Goal: Task Accomplishment & Management: Use online tool/utility

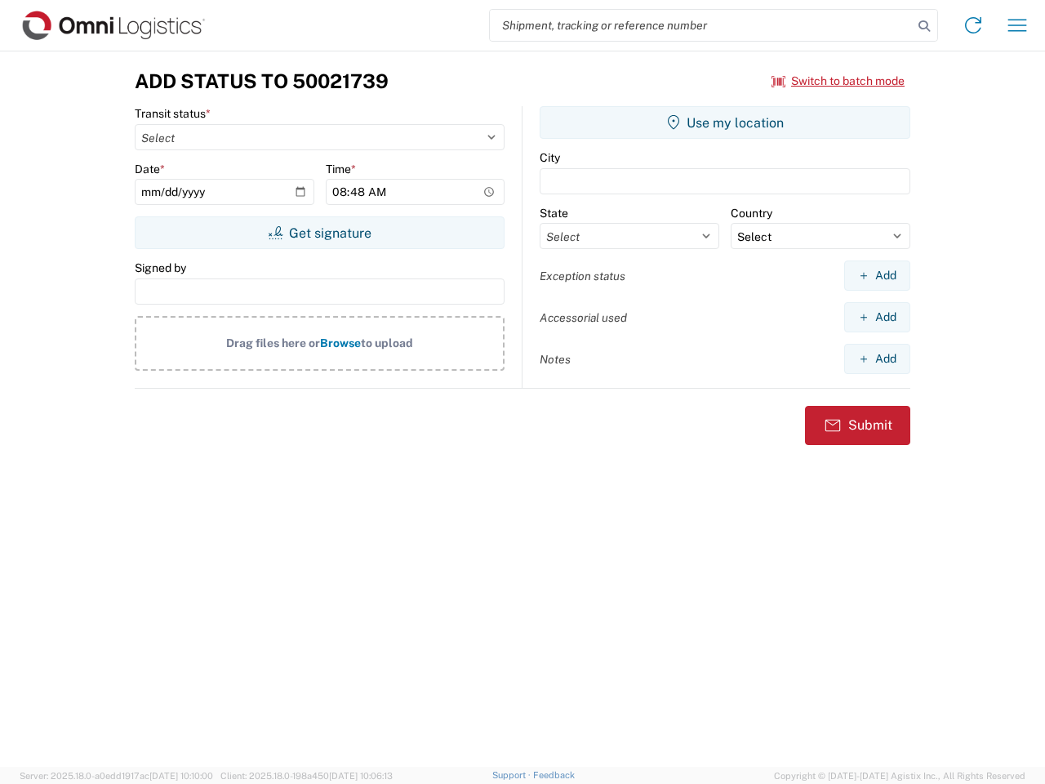
click at [702, 25] on input "search" at bounding box center [701, 25] width 423 height 31
click at [925, 26] on icon at bounding box center [924, 26] width 23 height 23
click at [974, 25] on icon at bounding box center [973, 25] width 26 height 26
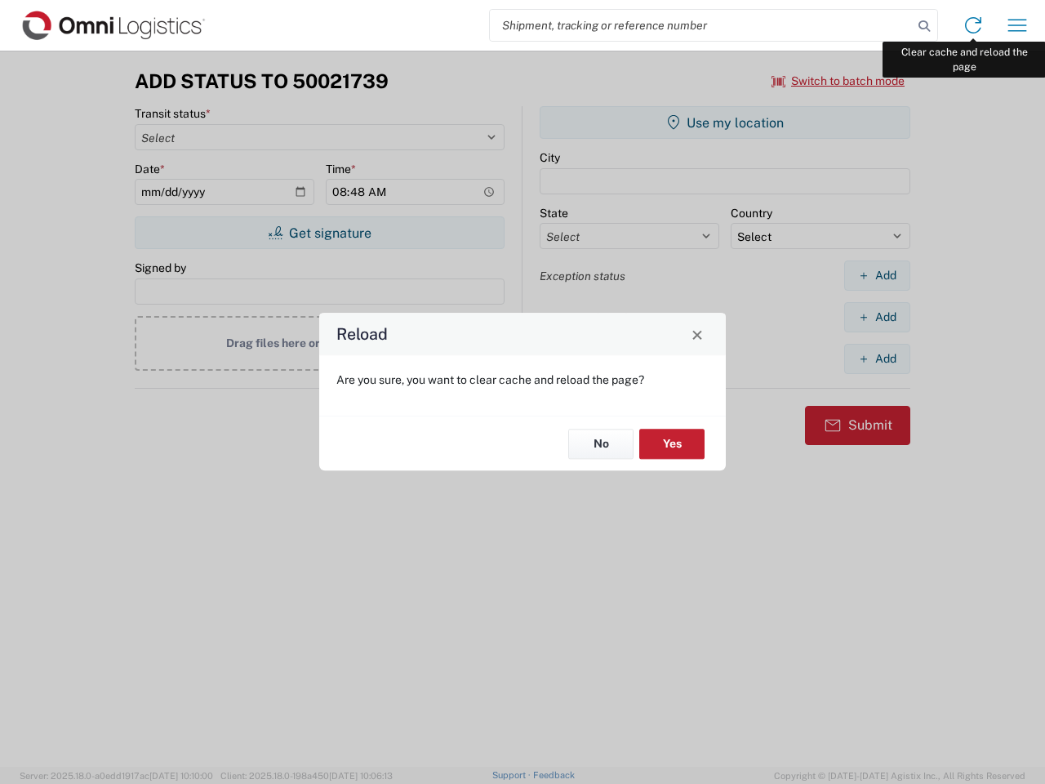
click at [1018, 25] on div "Reload Are you sure, you want to clear cache and reload the page? No Yes" at bounding box center [522, 392] width 1045 height 784
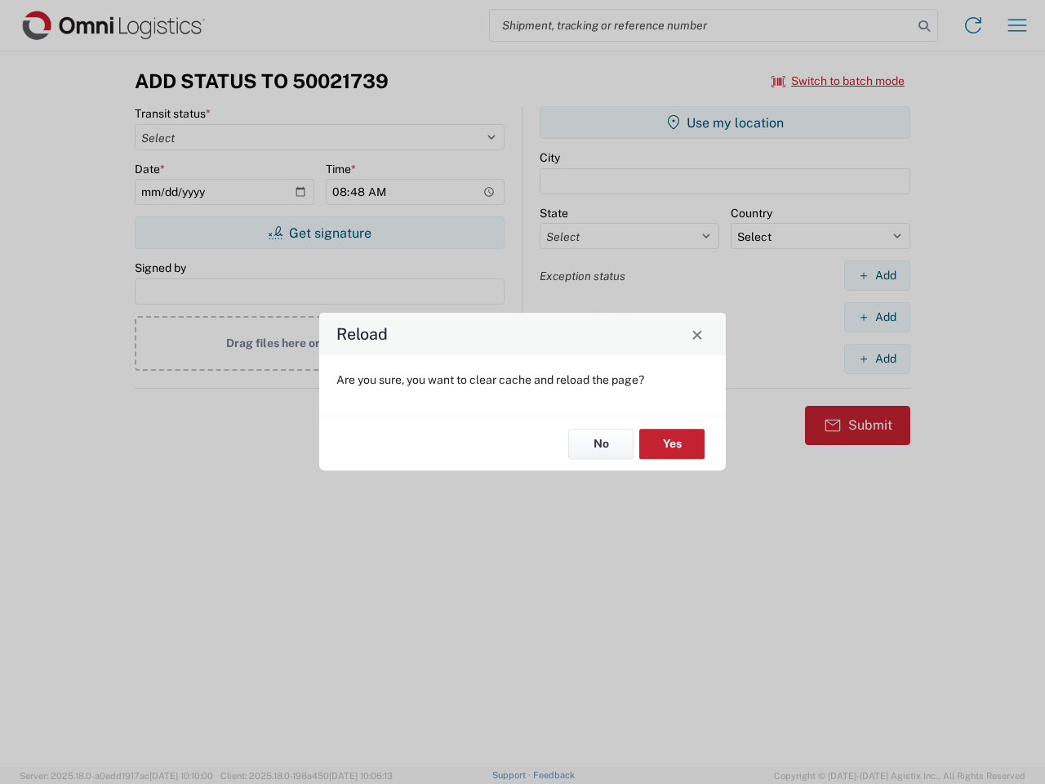
click at [839, 81] on div "Reload Are you sure, you want to clear cache and reload the page? No Yes" at bounding box center [522, 392] width 1045 height 784
click at [319, 233] on div "Reload Are you sure, you want to clear cache and reload the page? No Yes" at bounding box center [522, 392] width 1045 height 784
click at [725, 123] on div "Reload Are you sure, you want to clear cache and reload the page? No Yes" at bounding box center [522, 392] width 1045 height 784
click at [877, 275] on div "Reload Are you sure, you want to clear cache and reload the page? No Yes" at bounding box center [522, 392] width 1045 height 784
click at [877, 317] on div "Reload Are you sure, you want to clear cache and reload the page? No Yes" at bounding box center [522, 392] width 1045 height 784
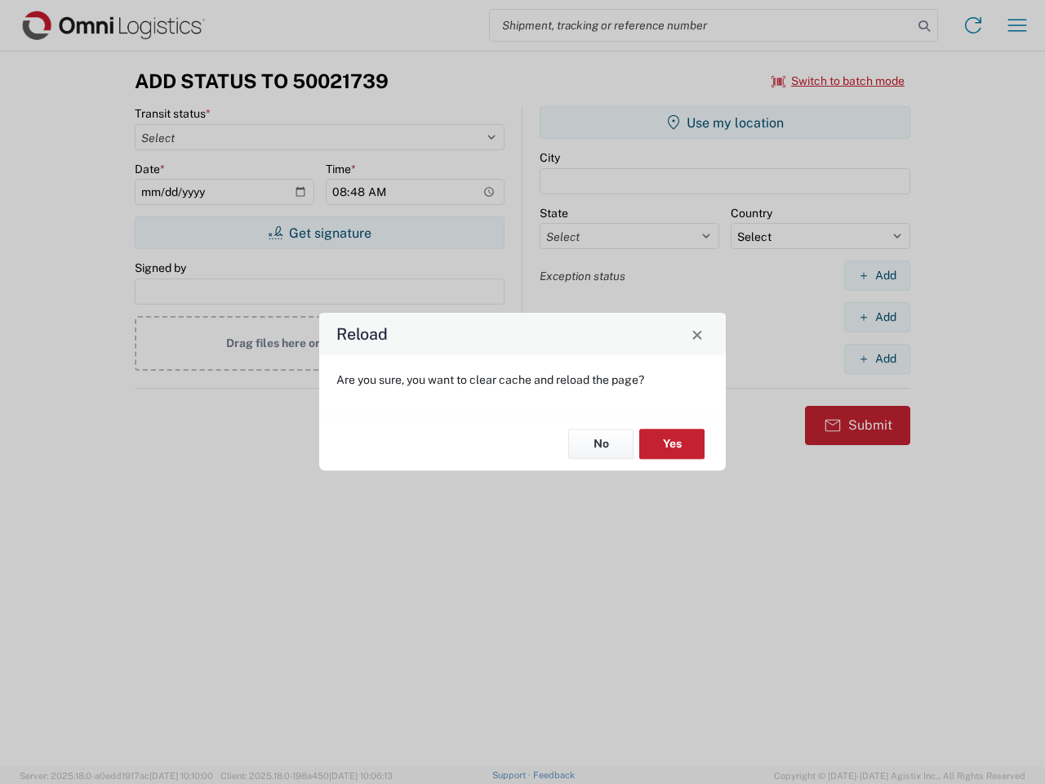
click at [877, 359] on div "Reload Are you sure, you want to clear cache and reload the page? No Yes" at bounding box center [522, 392] width 1045 height 784
